Goal: Transaction & Acquisition: Purchase product/service

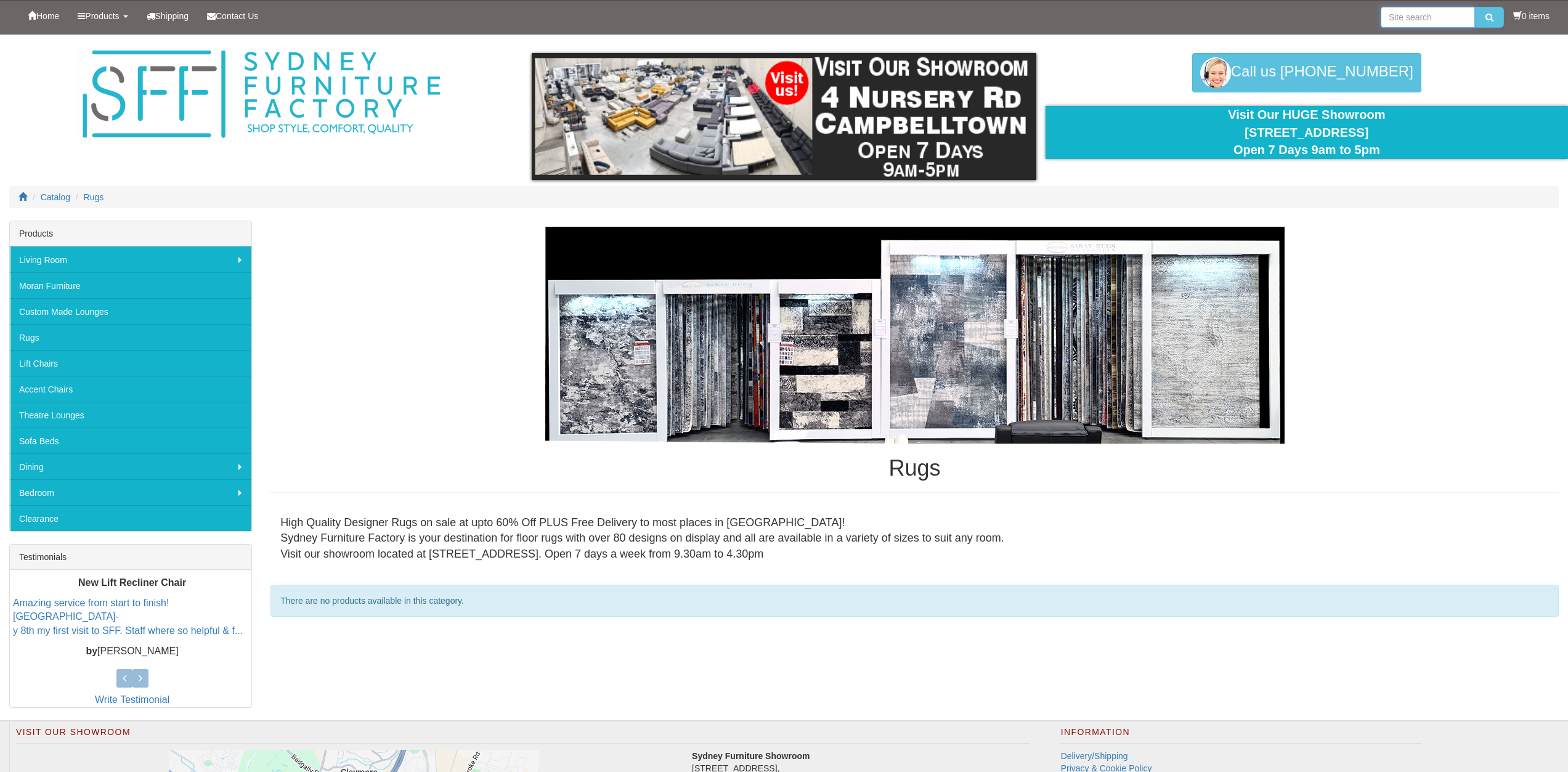
click at [1412, 19] on input "search" at bounding box center [1428, 17] width 94 height 21
type input "200cmx300cm"
click at [1485, 18] on icon "submit" at bounding box center [1489, 17] width 8 height 8
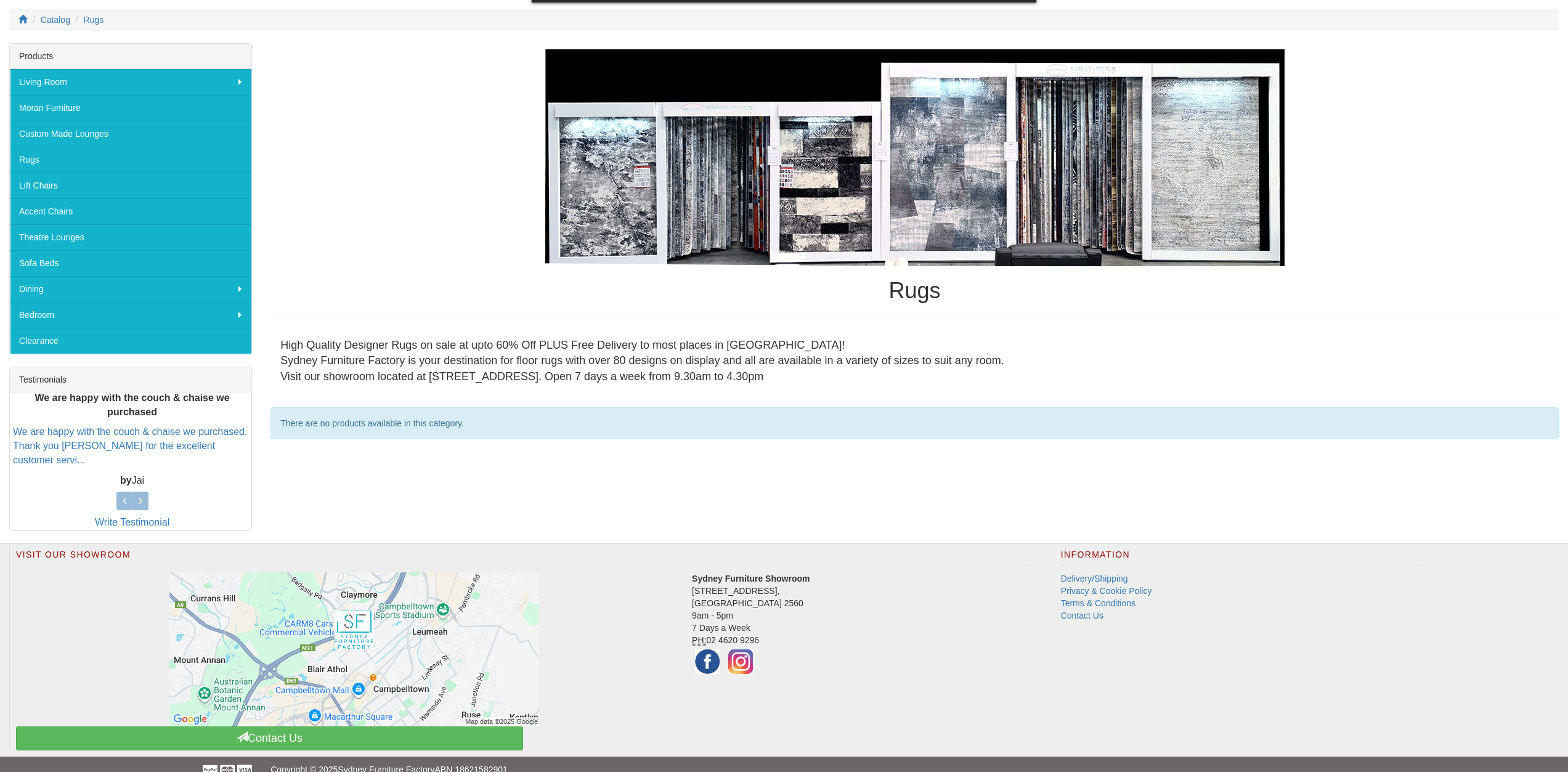
scroll to position [185, 0]
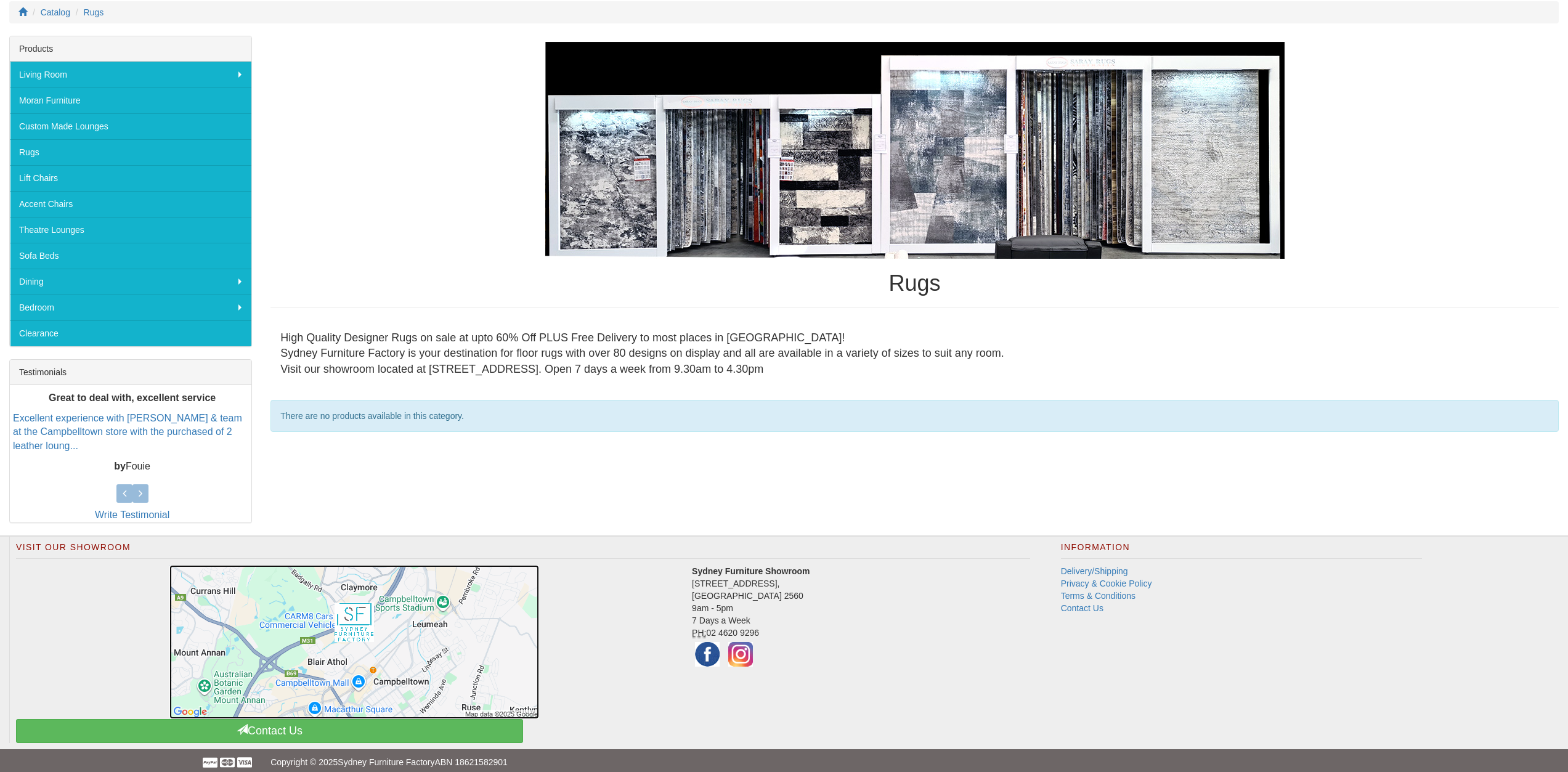
click at [387, 627] on img at bounding box center [355, 642] width 370 height 154
